Goal: Task Accomplishment & Management: Manage account settings

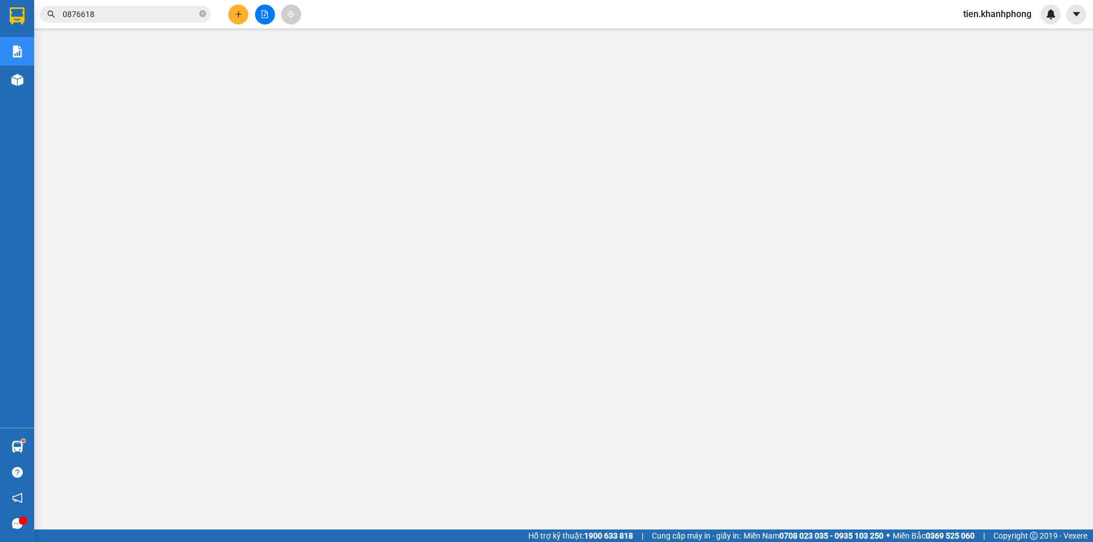
click at [960, 15] on span "tien.khanhphong" at bounding box center [997, 14] width 87 height 14
click at [965, 42] on li "Đăng xuất" at bounding box center [996, 35] width 89 height 18
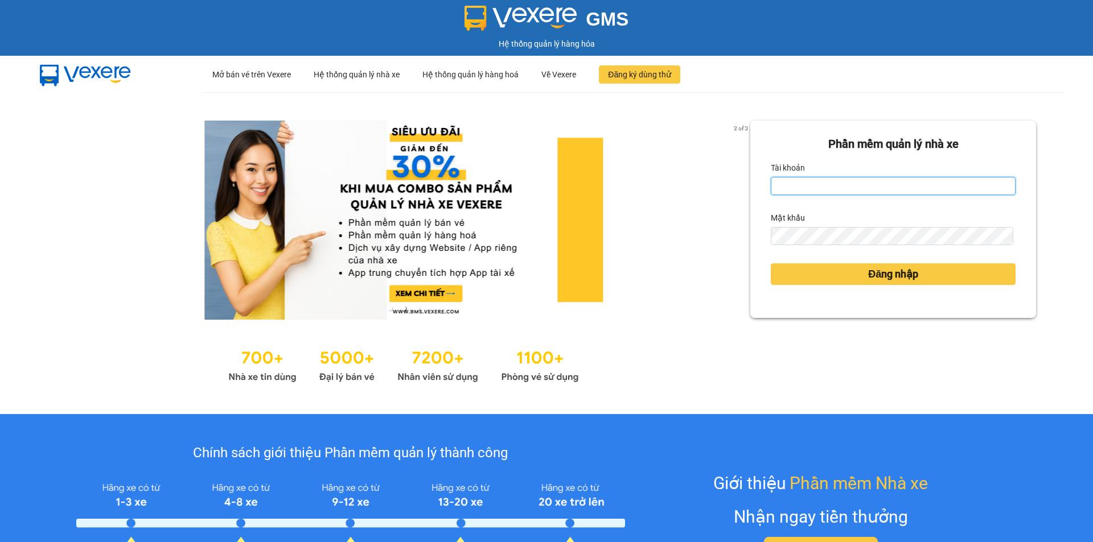
click at [795, 179] on input "Tài khoản" at bounding box center [893, 186] width 245 height 18
type input "loannt.khanhphong"
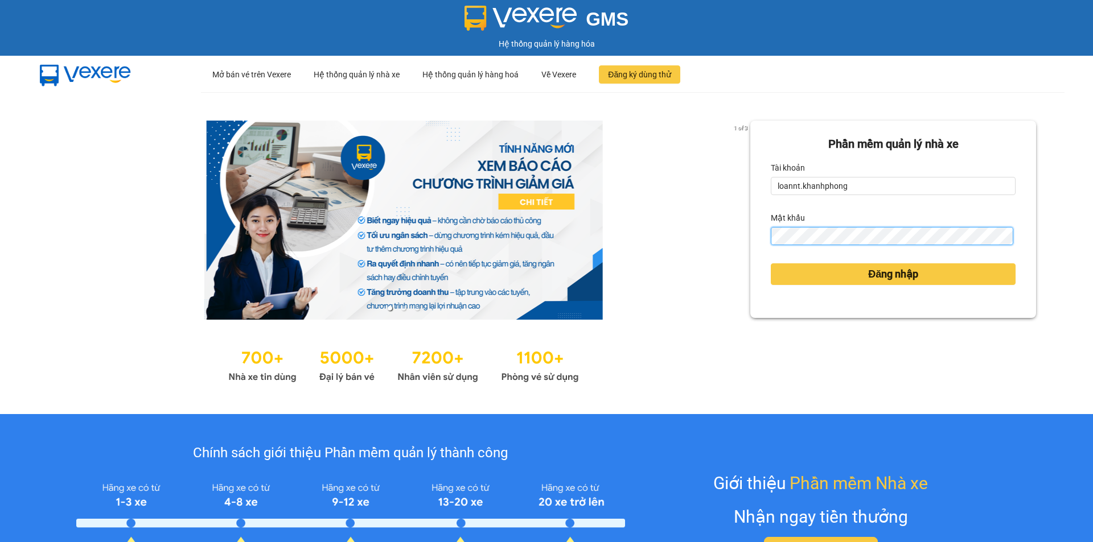
click at [771, 264] on button "Đăng nhập" at bounding box center [893, 275] width 245 height 22
